Goal: Transaction & Acquisition: Download file/media

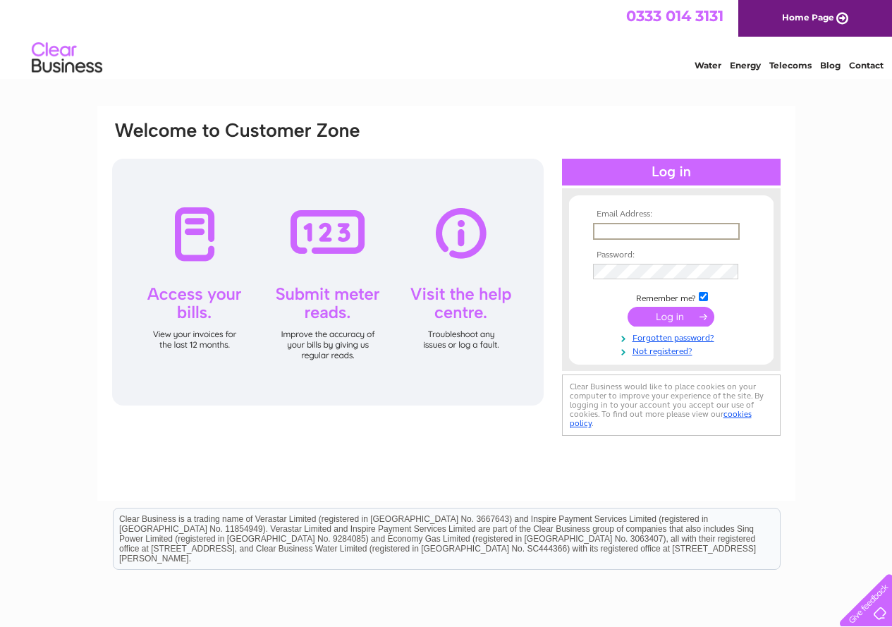
click at [702, 231] on input "text" at bounding box center [666, 231] width 147 height 17
type input "bernicenewton@hotmail.com"
click at [642, 263] on td at bounding box center [672, 271] width 164 height 23
click at [628, 307] on input "submit" at bounding box center [671, 317] width 87 height 20
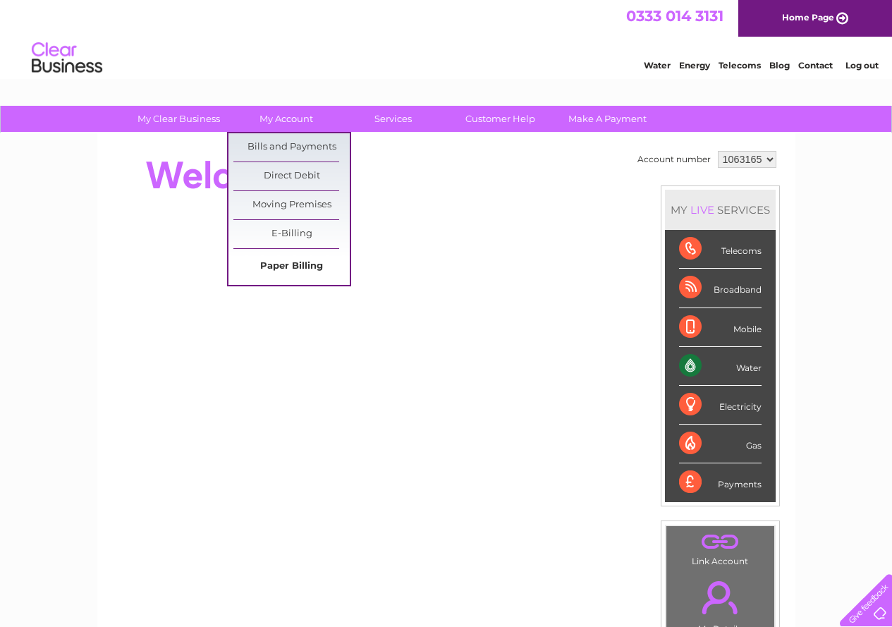
click at [305, 264] on link "Paper Billing" at bounding box center [291, 267] width 116 height 28
click at [305, 238] on link "E-Billing" at bounding box center [291, 234] width 116 height 28
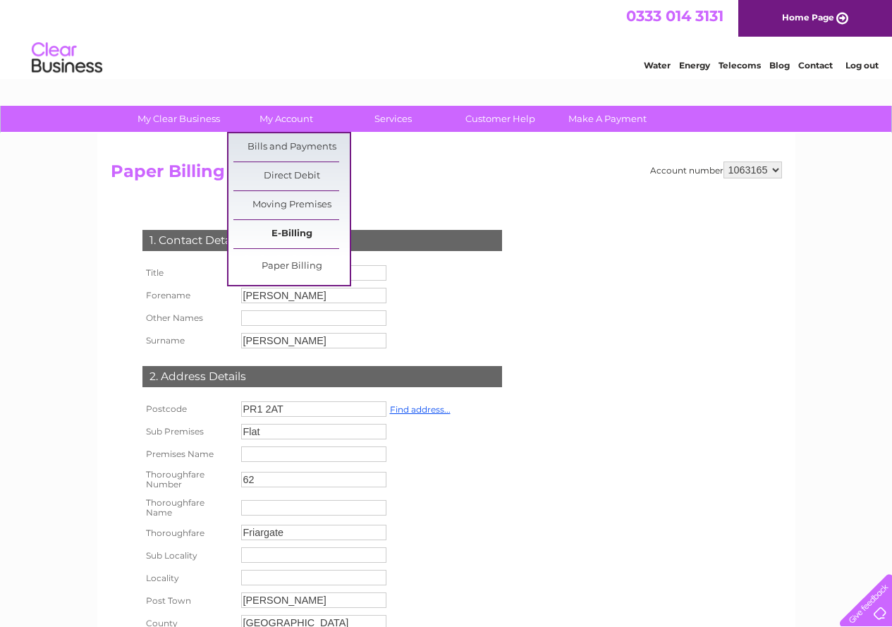
click at [285, 231] on link "E-Billing" at bounding box center [291, 234] width 116 height 28
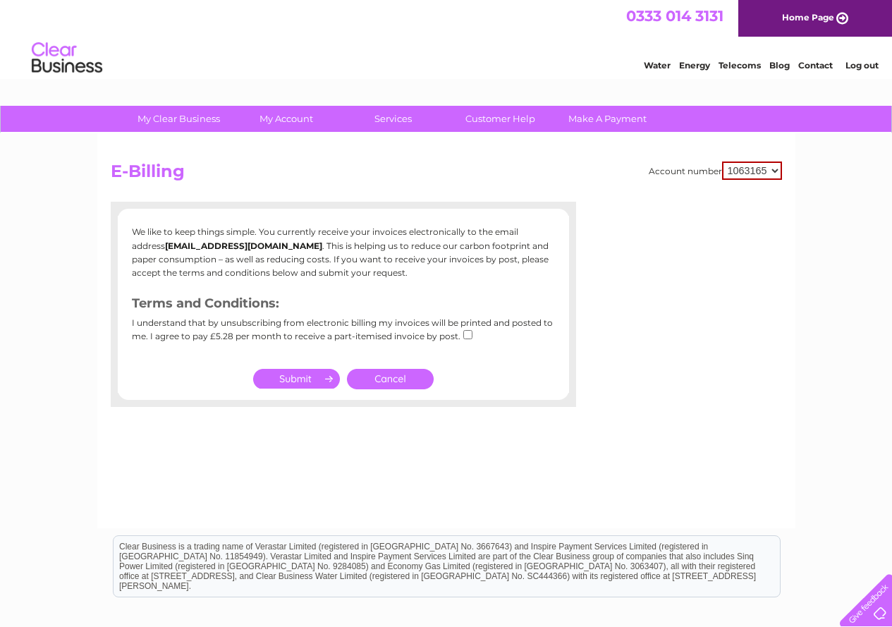
click at [465, 340] on div "I understand that by unsubscribing from electronic billing my invoices will be …" at bounding box center [343, 334] width 423 height 33
click at [465, 335] on input "checkbox" at bounding box center [467, 334] width 9 height 9
checkbox input "true"
click at [365, 382] on link "Cancel" at bounding box center [390, 379] width 87 height 20
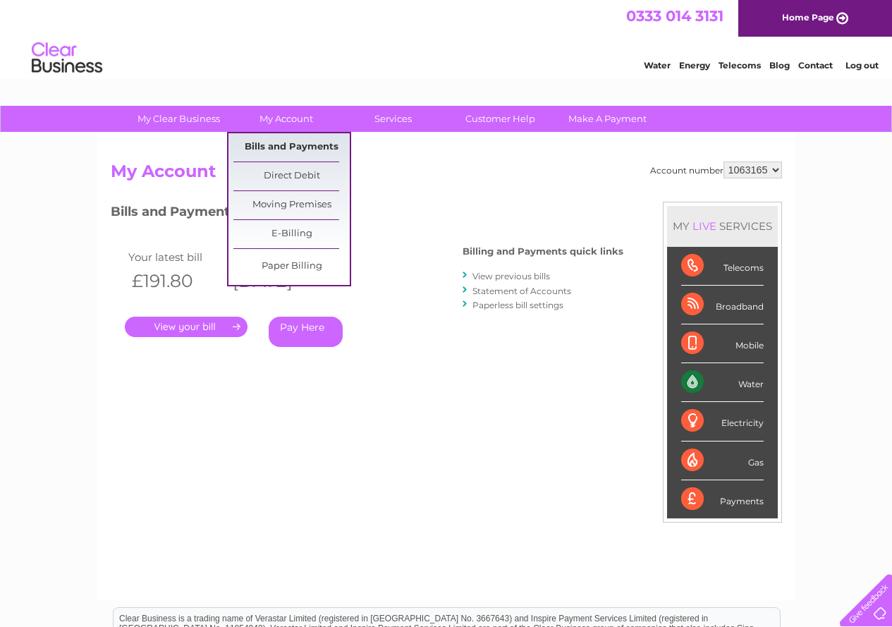
click at [314, 148] on link "Bills and Payments" at bounding box center [291, 147] width 116 height 28
click at [255, 150] on link "Bills and Payments" at bounding box center [291, 147] width 116 height 28
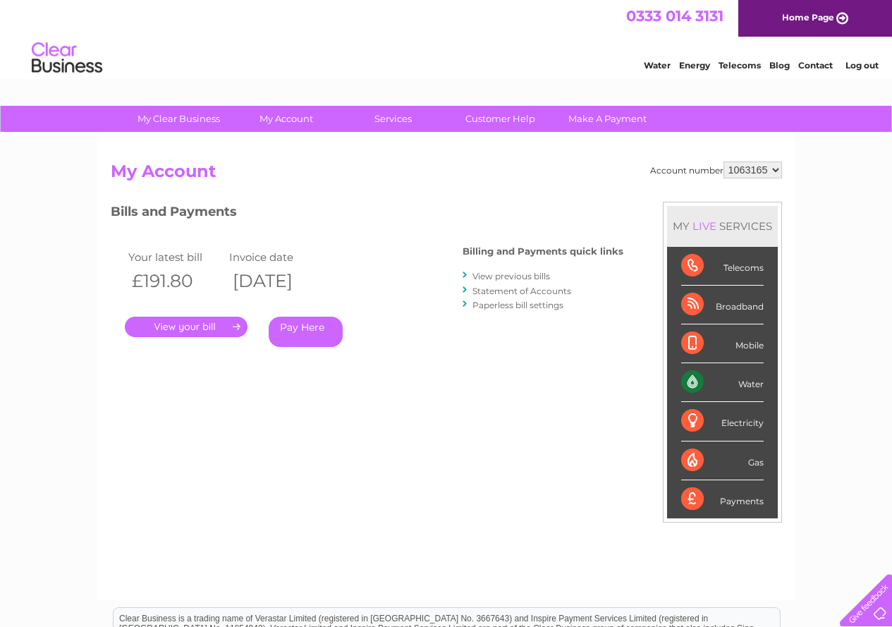
click at [188, 323] on link "." at bounding box center [186, 327] width 123 height 20
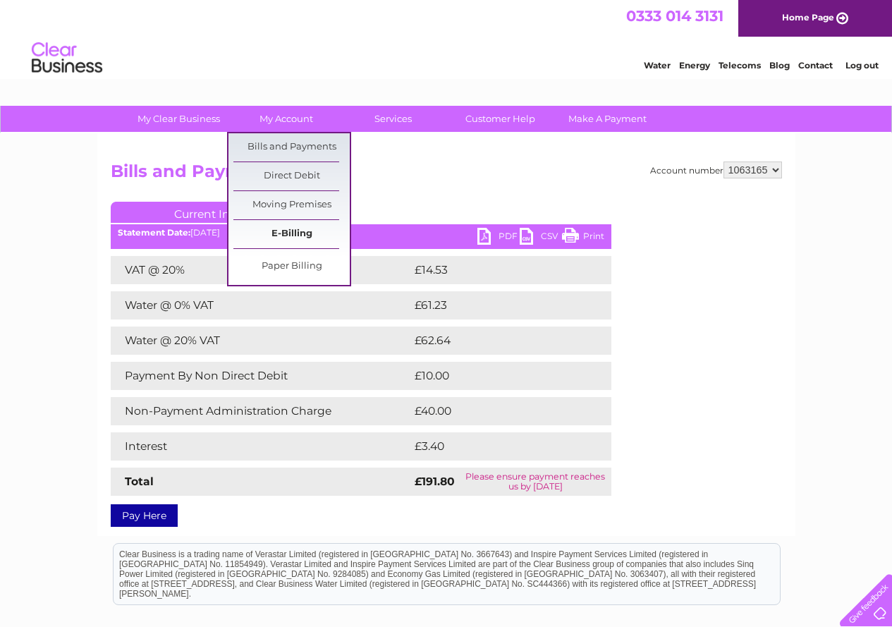
click at [298, 229] on link "E-Billing" at bounding box center [291, 234] width 116 height 28
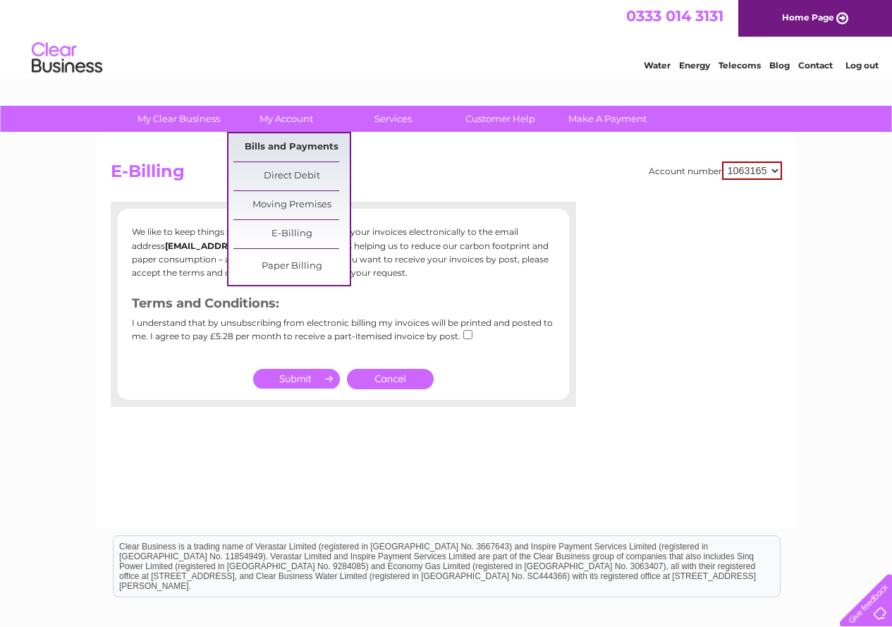
click at [290, 137] on link "Bills and Payments" at bounding box center [291, 147] width 116 height 28
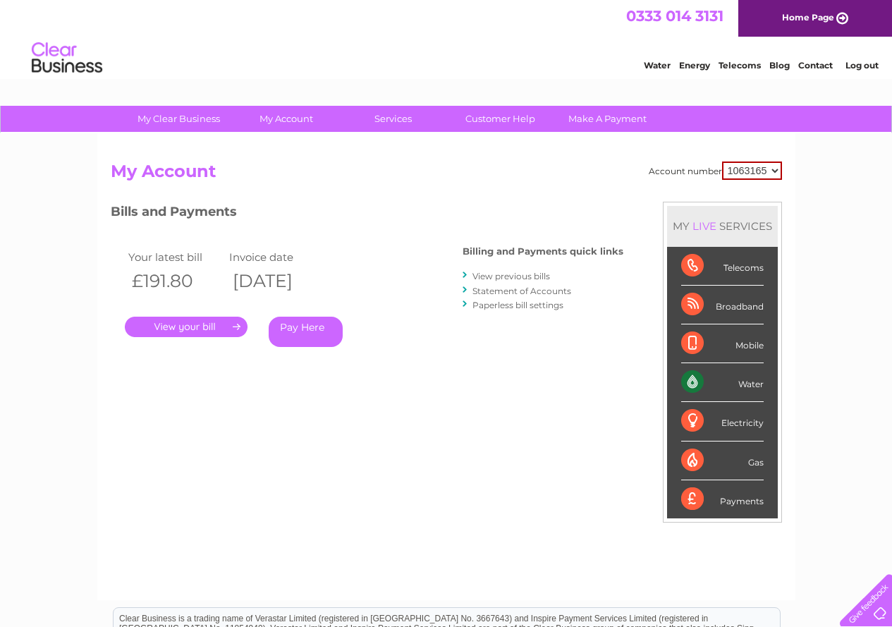
click at [537, 276] on link "View previous bills" at bounding box center [512, 276] width 78 height 11
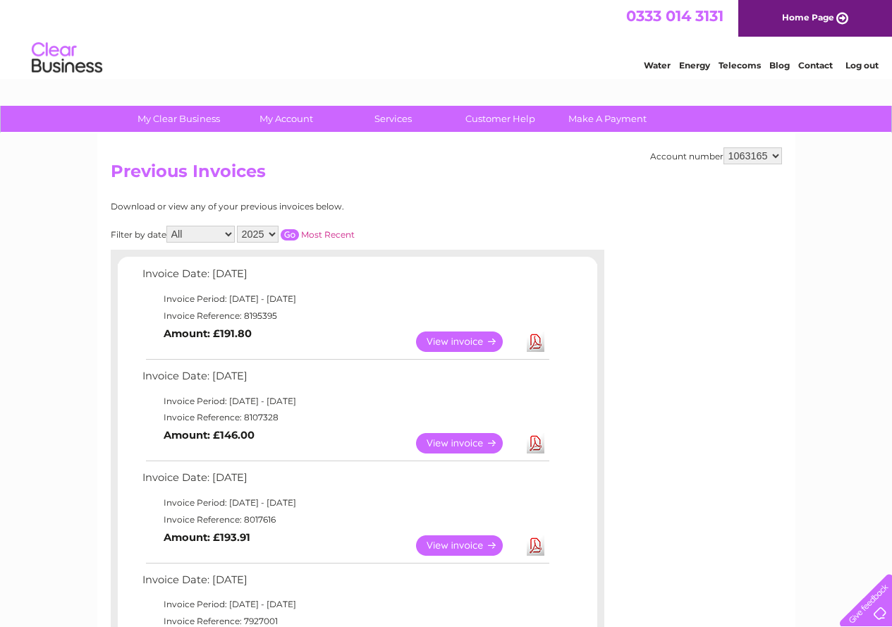
drag, startPoint x: 480, startPoint y: 178, endPoint x: 480, endPoint y: 186, distance: 8.5
click at [480, 186] on h2 "Previous Invoices" at bounding box center [446, 175] width 671 height 27
click at [536, 344] on link "Download" at bounding box center [536, 341] width 18 height 20
click at [537, 442] on link "Download" at bounding box center [536, 443] width 18 height 20
click at [533, 544] on link "Download" at bounding box center [536, 545] width 18 height 20
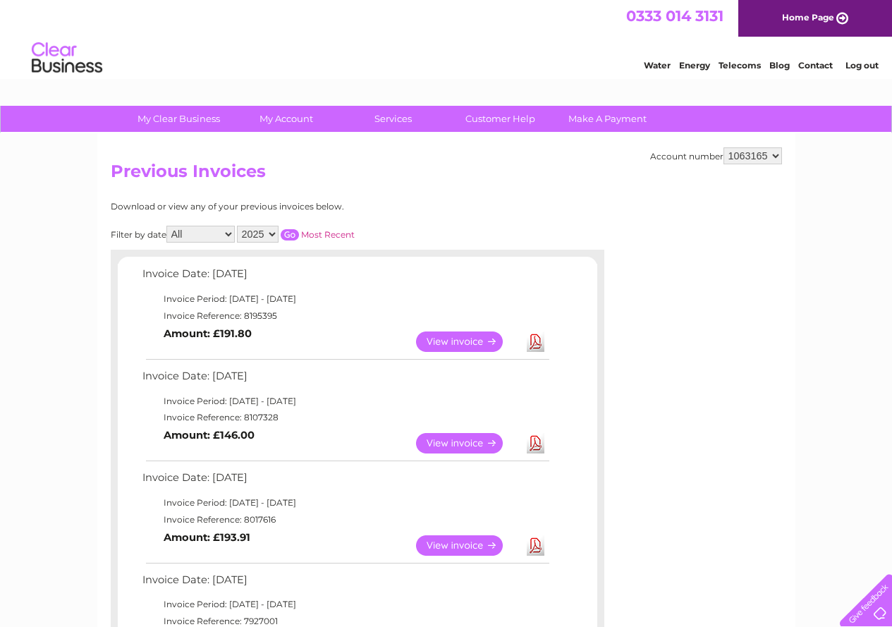
click at [533, 543] on link "Download" at bounding box center [536, 545] width 18 height 20
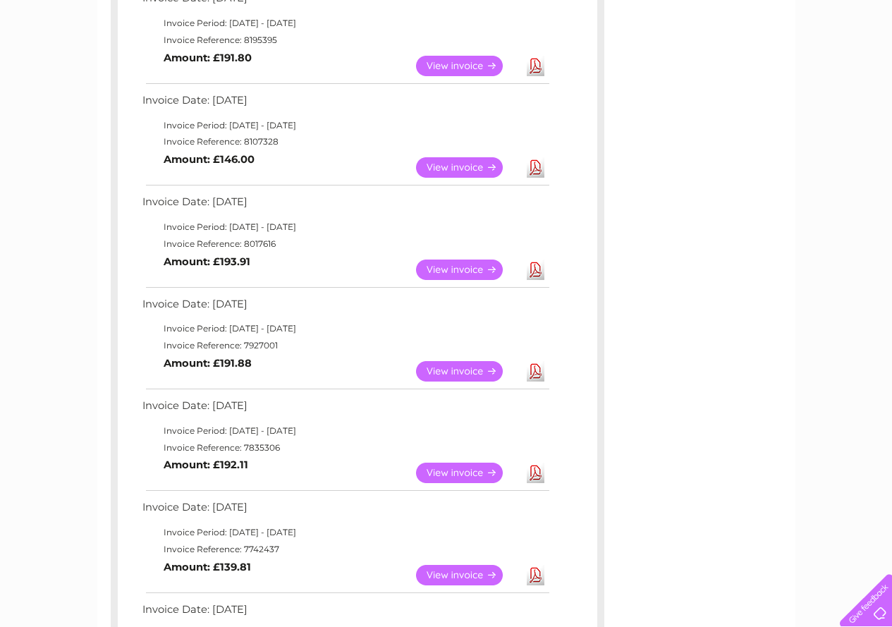
scroll to position [287, 0]
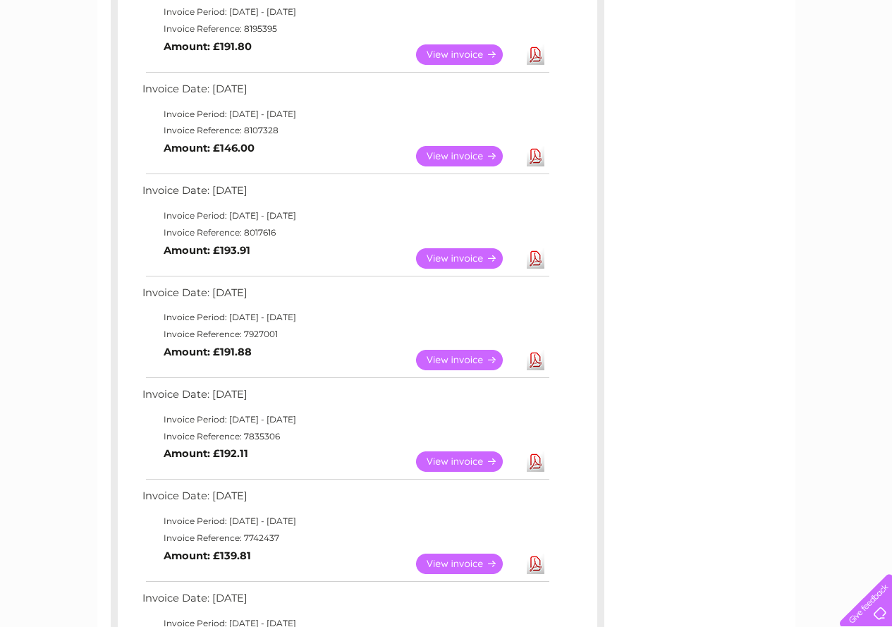
click at [536, 360] on link "Download" at bounding box center [536, 360] width 18 height 20
click at [535, 365] on link "Download" at bounding box center [536, 360] width 18 height 20
click at [535, 362] on link "Download" at bounding box center [536, 360] width 18 height 20
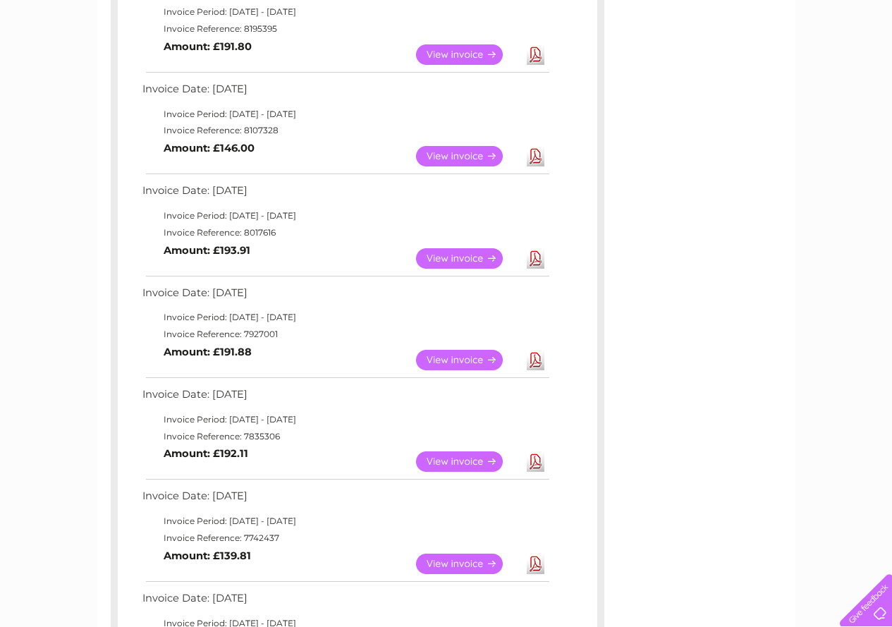
click at [534, 463] on link "Download" at bounding box center [536, 461] width 18 height 20
click at [535, 565] on link "Download" at bounding box center [536, 564] width 18 height 20
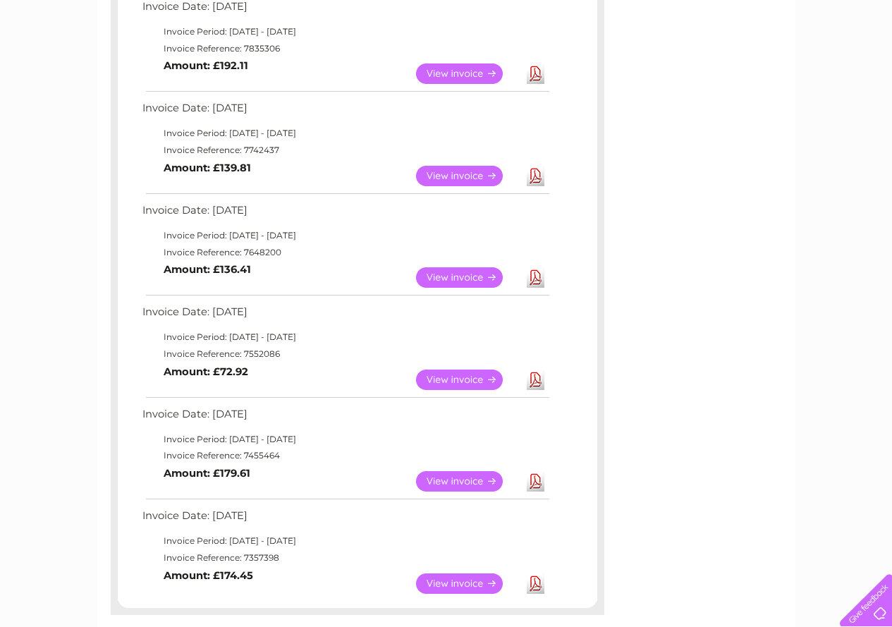
scroll to position [686, 0]
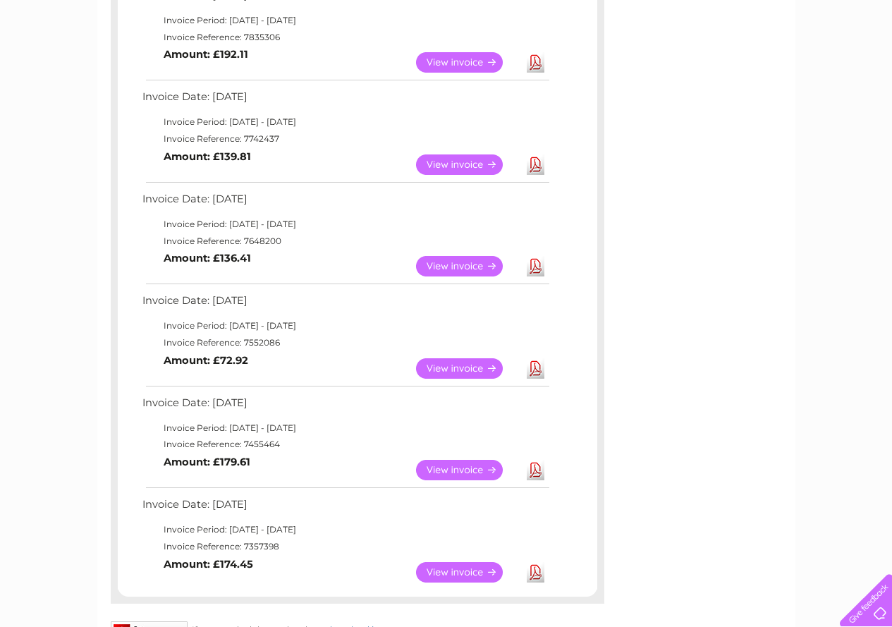
click at [538, 264] on link "Download" at bounding box center [536, 266] width 18 height 20
click at [535, 366] on link "Download" at bounding box center [536, 368] width 18 height 20
click at [538, 473] on link "Download" at bounding box center [536, 470] width 18 height 20
click at [535, 576] on link "Download" at bounding box center [536, 572] width 18 height 20
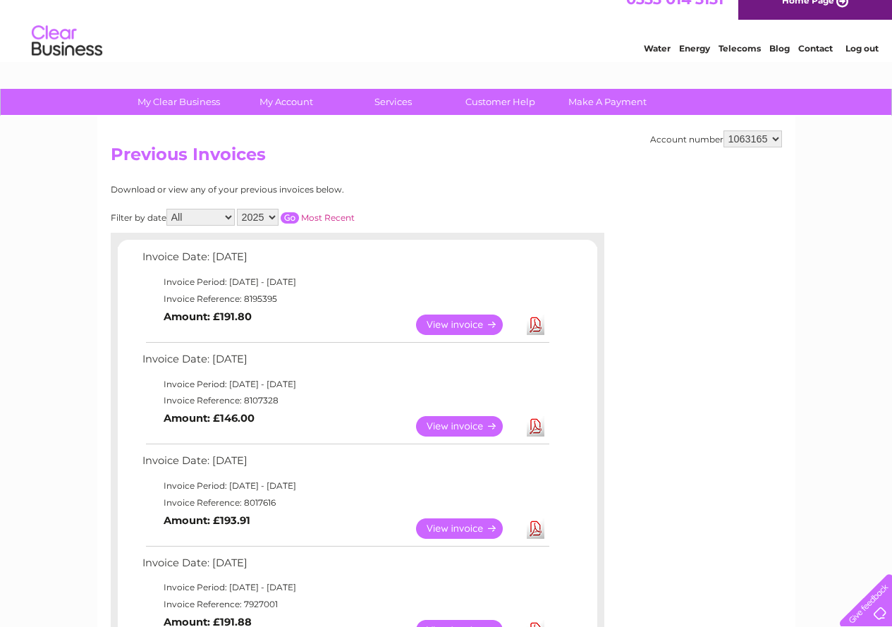
scroll to position [0, 0]
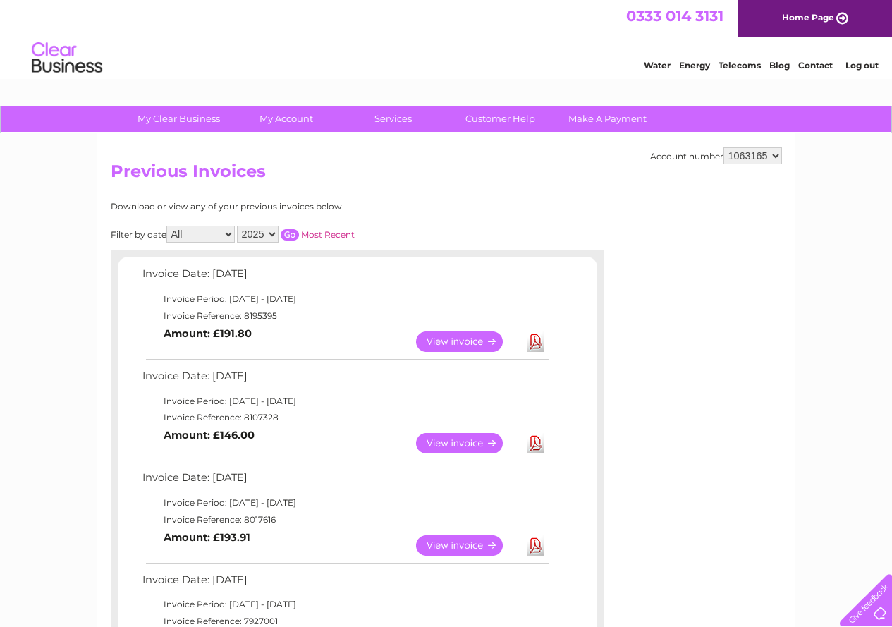
click at [274, 231] on select "2025 2024 2023 2022" at bounding box center [258, 234] width 42 height 17
select select "2024"
click at [238, 226] on select "2025 2024 2023 2022" at bounding box center [258, 234] width 42 height 17
click at [290, 230] on input "button" at bounding box center [290, 234] width 18 height 11
click at [531, 341] on link "Download" at bounding box center [536, 341] width 18 height 20
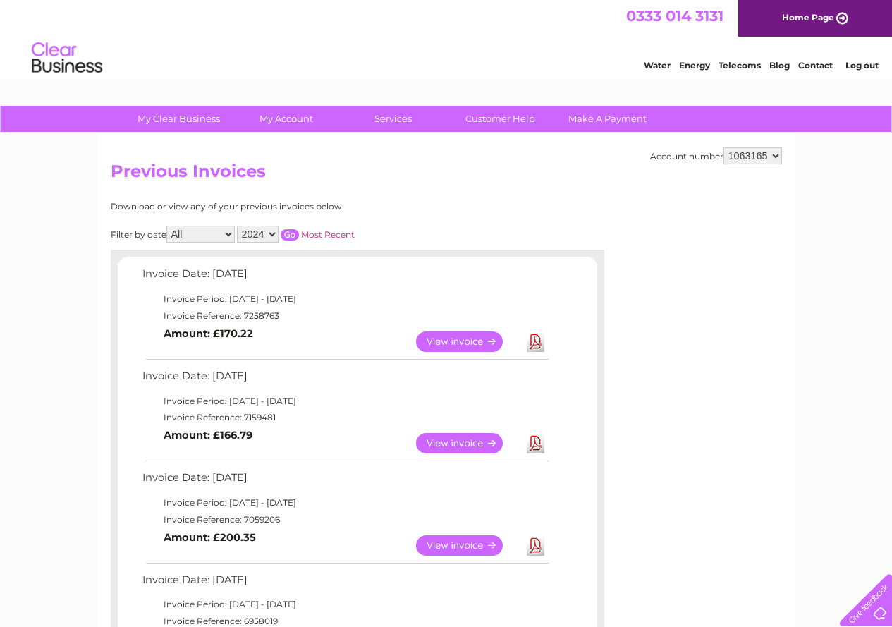
click at [541, 444] on link "Download" at bounding box center [536, 443] width 18 height 20
click at [536, 546] on link "Download" at bounding box center [536, 545] width 18 height 20
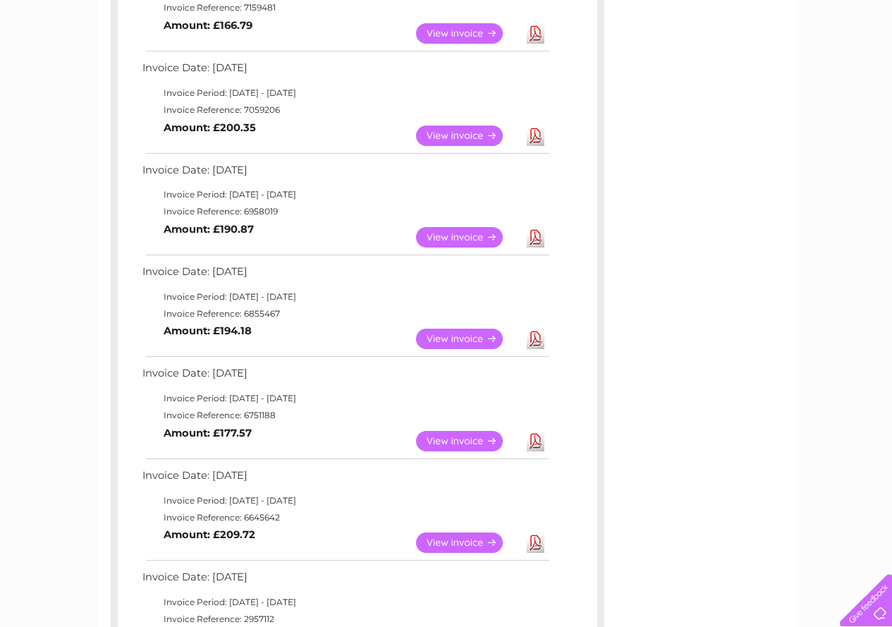
scroll to position [463, 0]
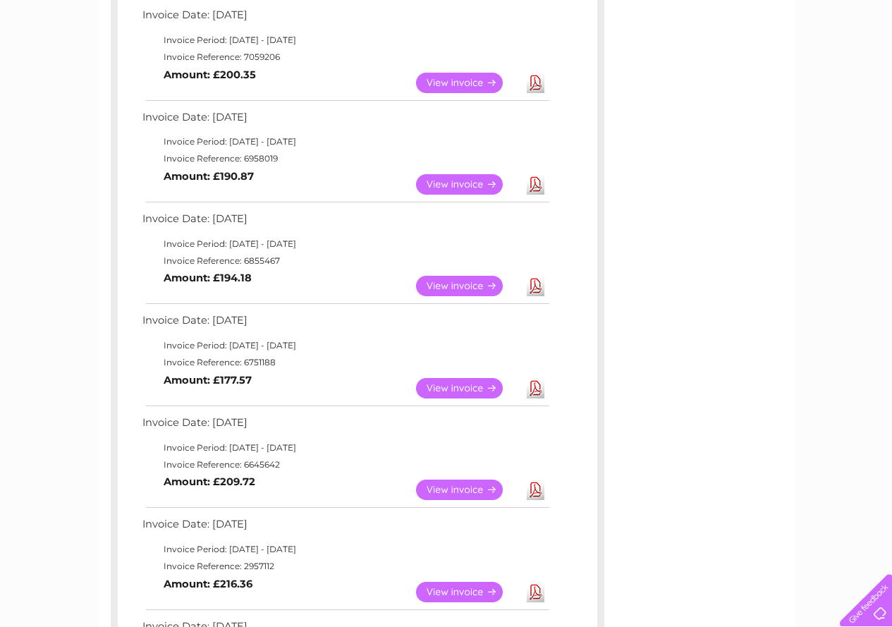
click at [537, 184] on link "Download" at bounding box center [536, 184] width 18 height 20
click at [533, 288] on link "Download" at bounding box center [536, 286] width 18 height 20
click at [537, 387] on link "Download" at bounding box center [536, 388] width 18 height 20
click at [537, 493] on link "Download" at bounding box center [536, 490] width 18 height 20
click at [534, 589] on link "Download" at bounding box center [536, 592] width 18 height 20
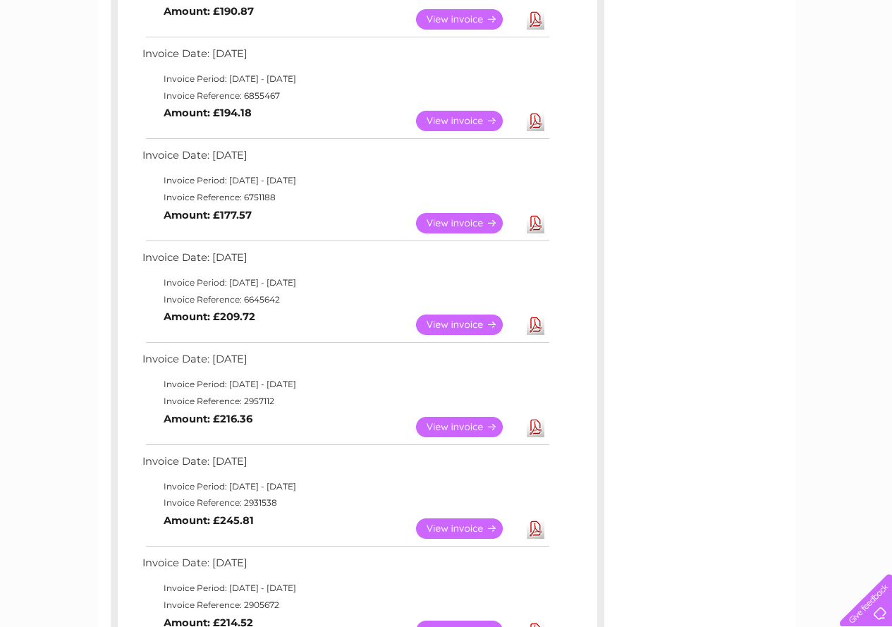
scroll to position [670, 0]
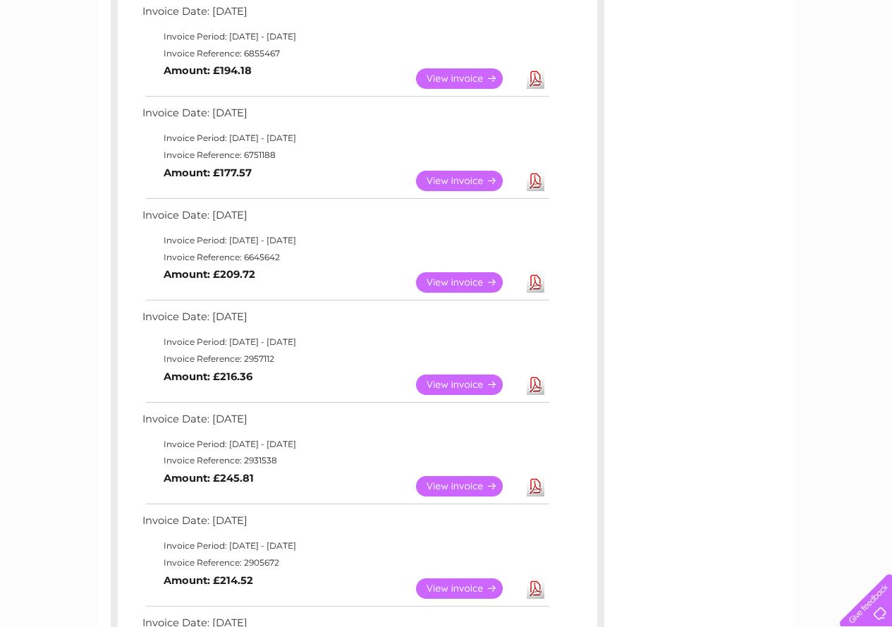
click at [535, 487] on link "Download" at bounding box center [536, 486] width 18 height 20
